Goal: Find specific page/section: Find specific page/section

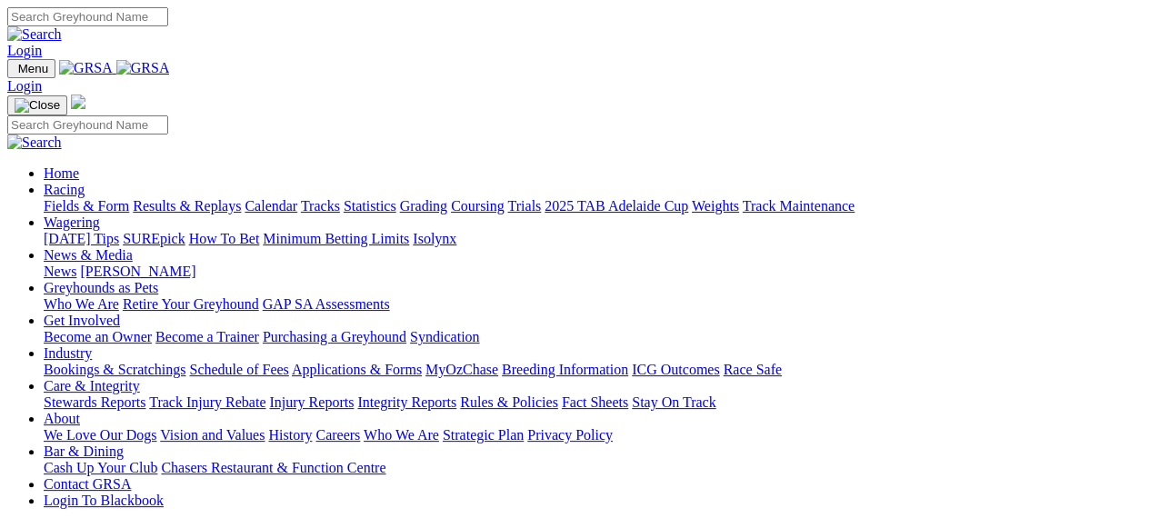
click at [76, 198] on link "Fields & Form" at bounding box center [86, 205] width 85 height 15
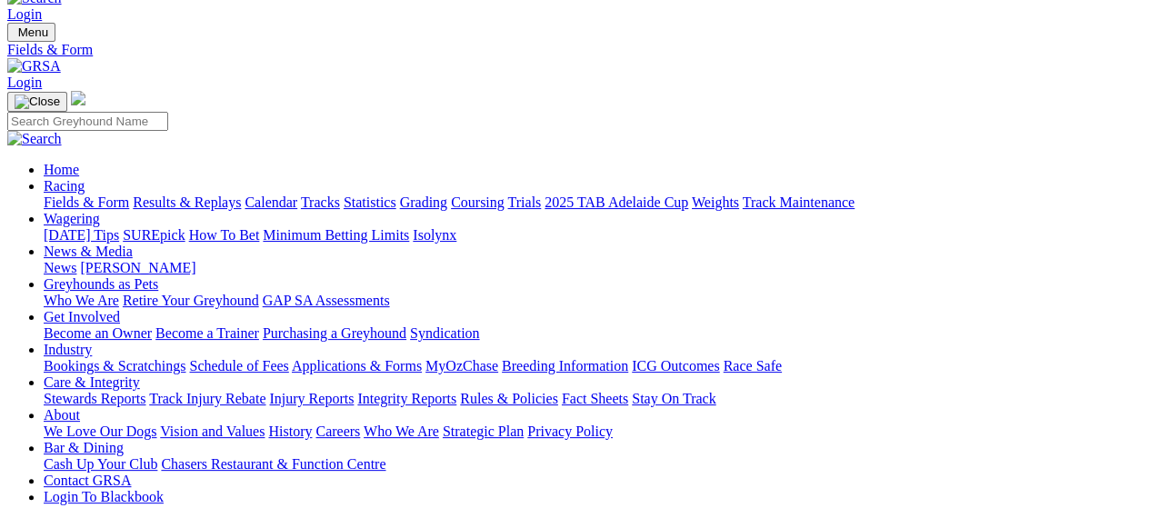
scroll to position [73, 0]
